Goal: Task Accomplishment & Management: Use online tool/utility

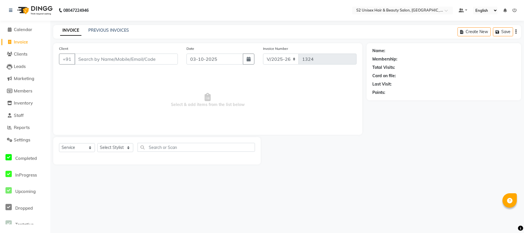
select select "3982"
select select "service"
click at [105, 150] on select "Select Stylist [PERSON_NAME] Gulshan KHUSHI [PERSON_NAME] [PERSON_NAME] S2 salo…" at bounding box center [115, 147] width 36 height 9
select select "20295"
click at [97, 143] on select "Select Stylist [PERSON_NAME] Gulshan KHUSHI [PERSON_NAME] [PERSON_NAME] S2 salo…" at bounding box center [115, 147] width 36 height 9
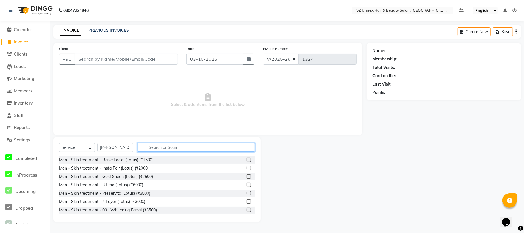
click at [158, 148] on input "text" at bounding box center [196, 147] width 117 height 9
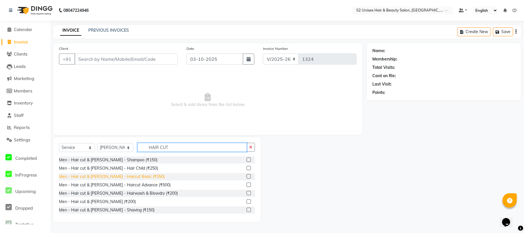
type input "HAIR CUT"
click at [88, 176] on div "Men - Hair cut & [PERSON_NAME] - Haircut Basic (₹350)" at bounding box center [112, 176] width 106 height 6
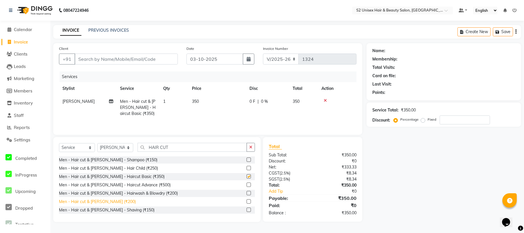
checkbox input "false"
click at [108, 212] on div "Men - Hair cut & [PERSON_NAME] - Shaving (₹150)" at bounding box center [107, 210] width 96 height 6
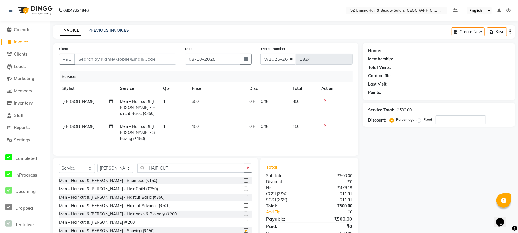
checkbox input "false"
click at [140, 57] on input "Client" at bounding box center [126, 59] width 102 height 11
type input "9"
type input "0"
type input "9709702444"
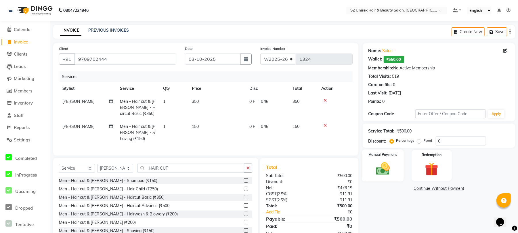
drag, startPoint x: 392, startPoint y: 161, endPoint x: 394, endPoint y: 158, distance: 3.9
click at [391, 161] on img at bounding box center [383, 169] width 22 height 16
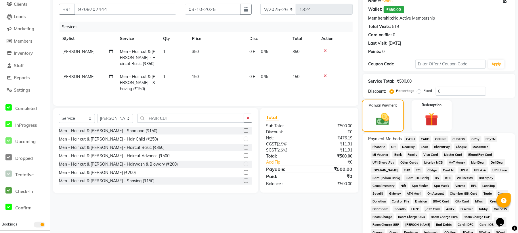
scroll to position [138, 0]
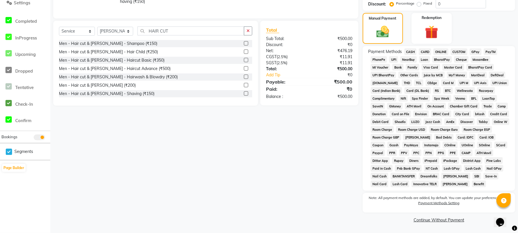
click at [408, 48] on span "CASH" at bounding box center [410, 51] width 12 height 7
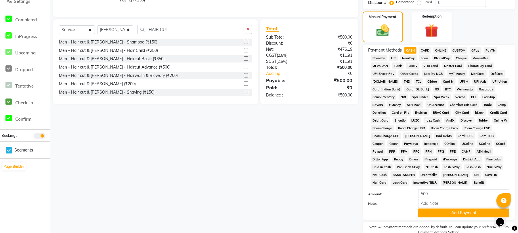
scroll to position [169, 0]
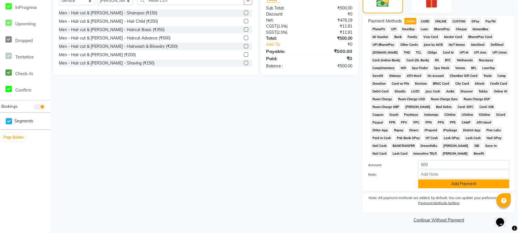
click at [444, 186] on button "Add Payment" at bounding box center [463, 183] width 91 height 9
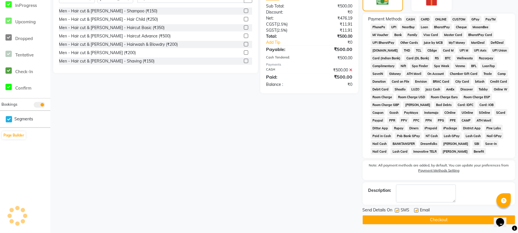
scroll to position [171, 0]
click at [398, 209] on label at bounding box center [397, 210] width 4 height 4
click at [398, 209] on input "checkbox" at bounding box center [397, 211] width 4 height 4
checkbox input "false"
click at [393, 222] on button "Checkout" at bounding box center [439, 219] width 152 height 9
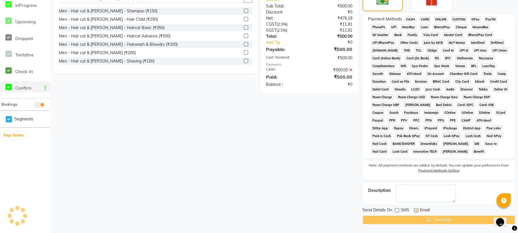
scroll to position [67, 0]
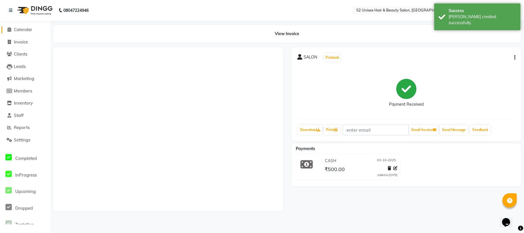
click at [13, 30] on span at bounding box center [9, 29] width 9 height 7
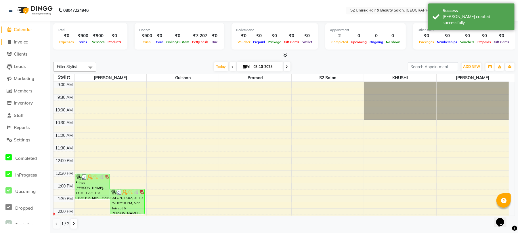
click at [21, 42] on span "Invoice" at bounding box center [21, 41] width 14 height 5
select select "service"
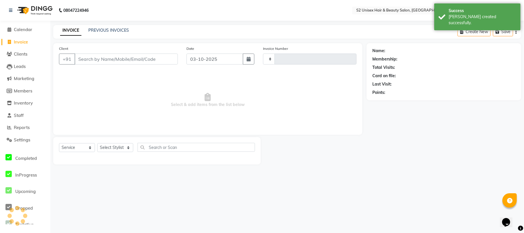
click at [21, 42] on span "Invoice" at bounding box center [21, 41] width 14 height 5
select select "service"
type input "1325"
select select "3982"
click at [23, 31] on span "Calendar" at bounding box center [23, 29] width 18 height 5
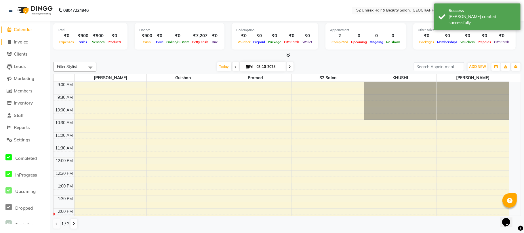
click at [23, 39] on span "Invoice" at bounding box center [21, 41] width 14 height 5
select select "service"
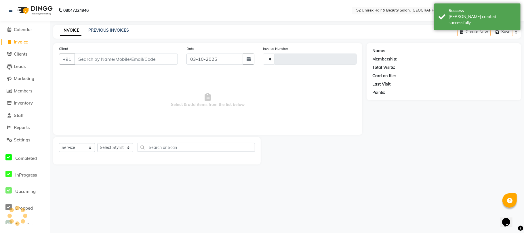
type input "1325"
select select "3982"
